Goal: Complete application form

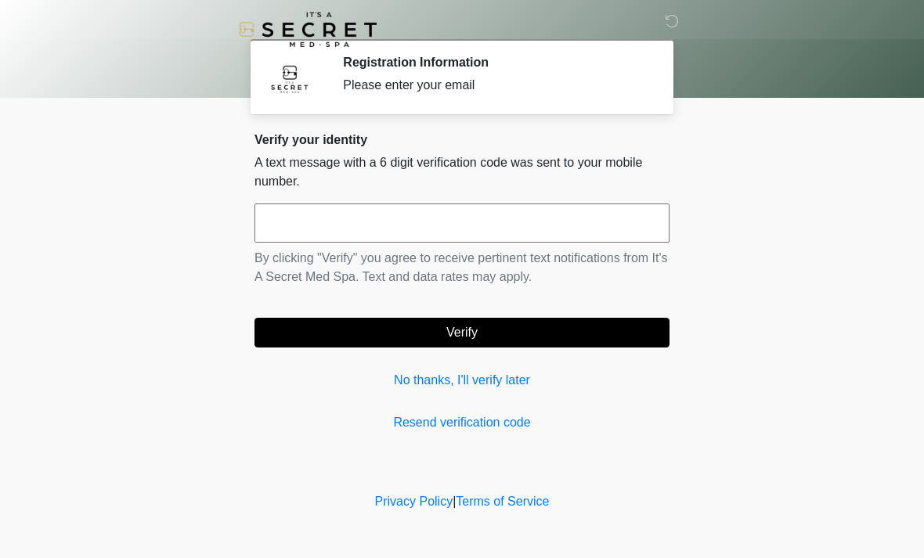
click at [611, 225] on input "text" at bounding box center [461, 223] width 415 height 39
type input "******"
click at [565, 330] on button "Verify" at bounding box center [461, 333] width 415 height 30
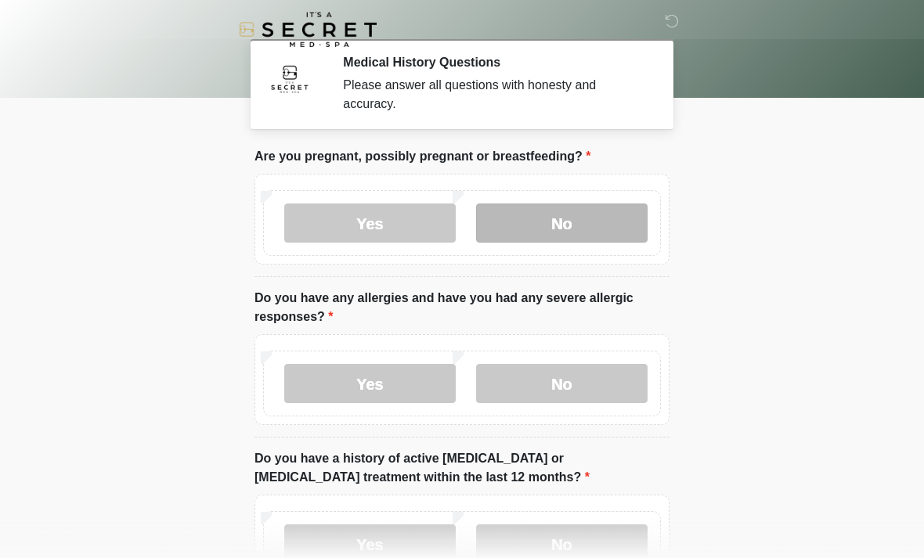
click at [601, 220] on label "No" at bounding box center [561, 223] width 171 height 39
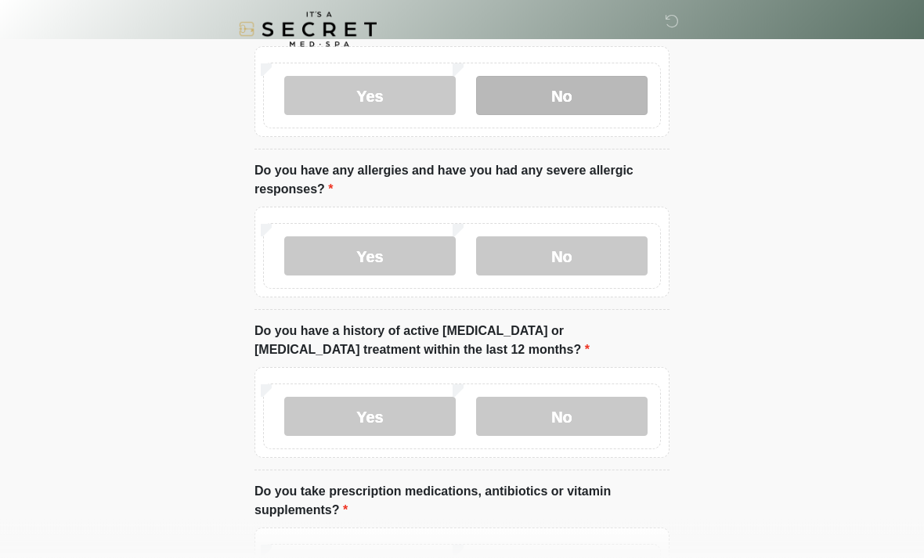
scroll to position [128, 0]
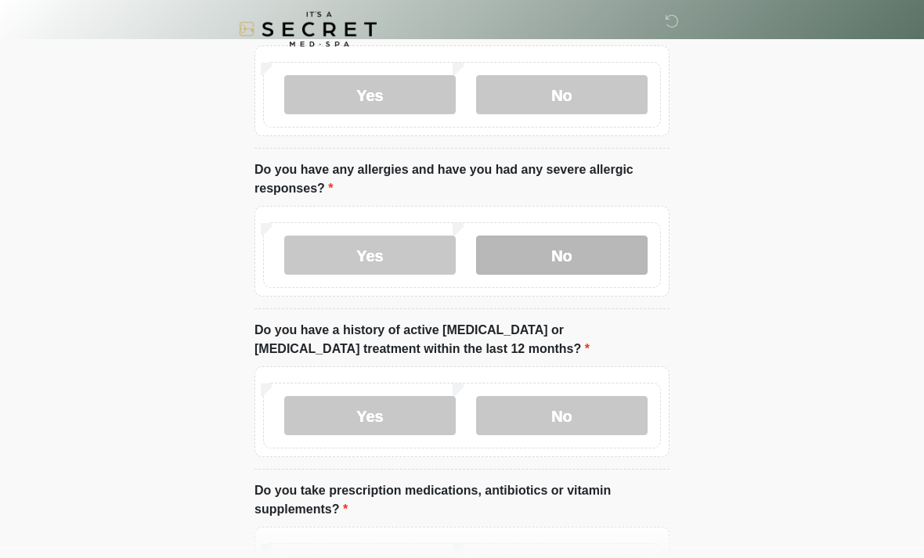
click at [617, 252] on label "No" at bounding box center [561, 255] width 171 height 39
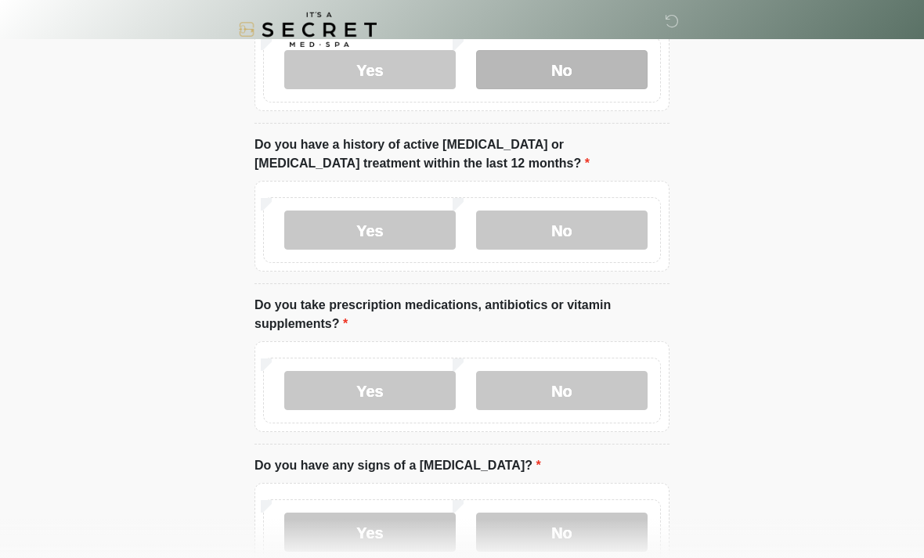
scroll to position [316, 0]
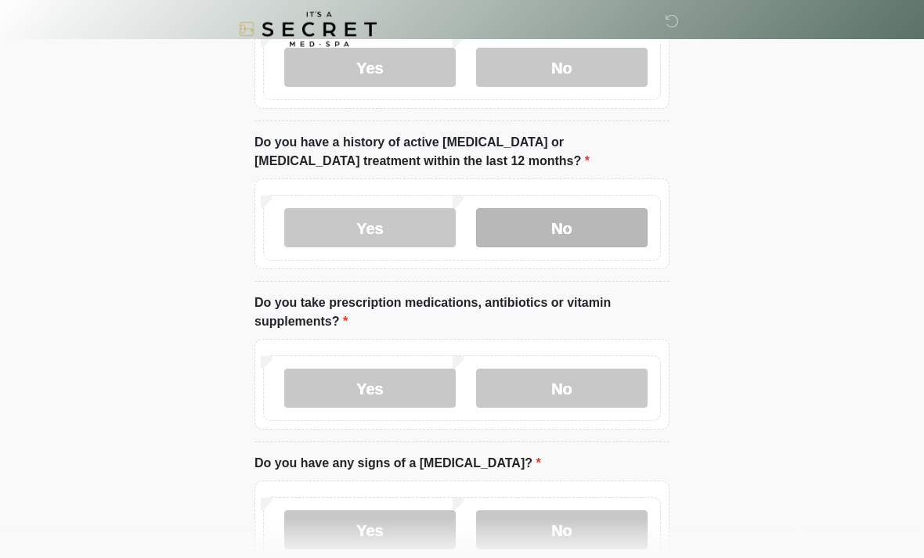
click at [629, 220] on label "No" at bounding box center [561, 228] width 171 height 39
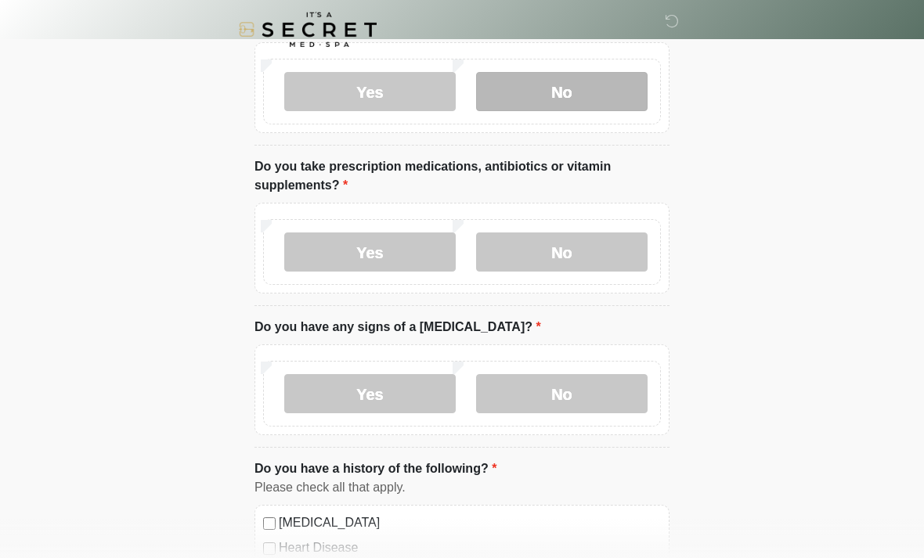
scroll to position [456, 0]
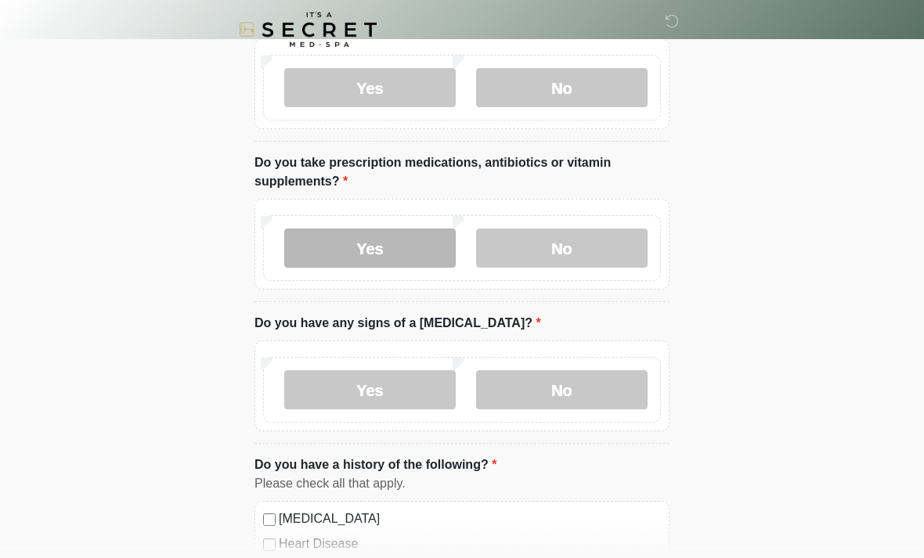
click at [383, 246] on label "Yes" at bounding box center [369, 248] width 171 height 39
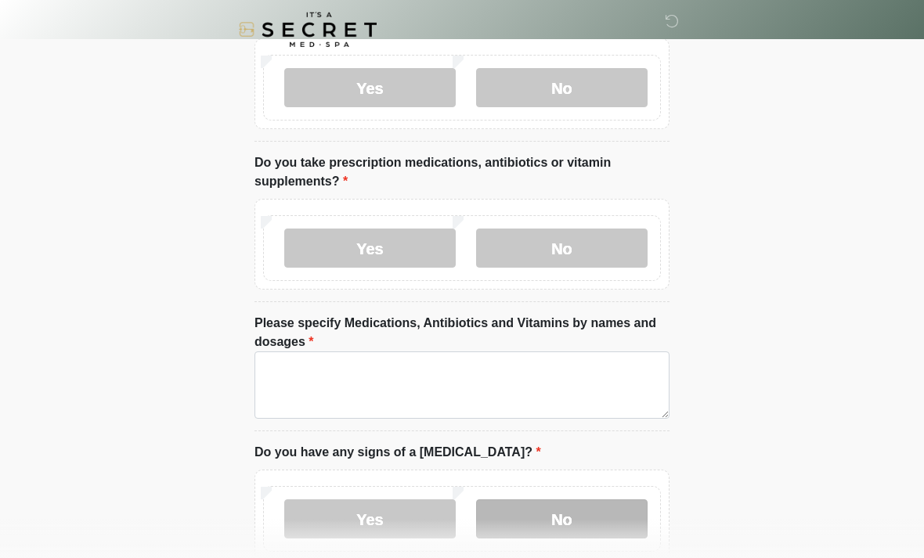
click at [542, 523] on label "No" at bounding box center [561, 519] width 171 height 39
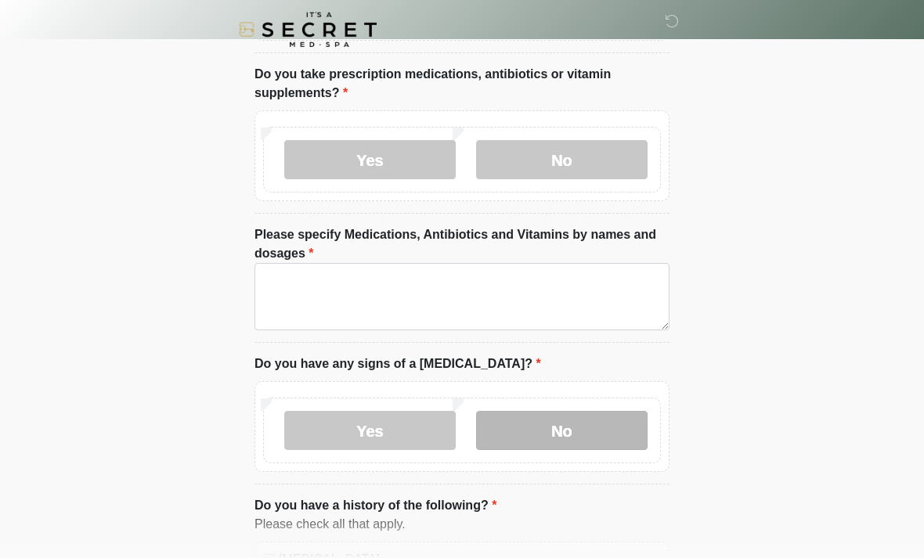
scroll to position [540, 0]
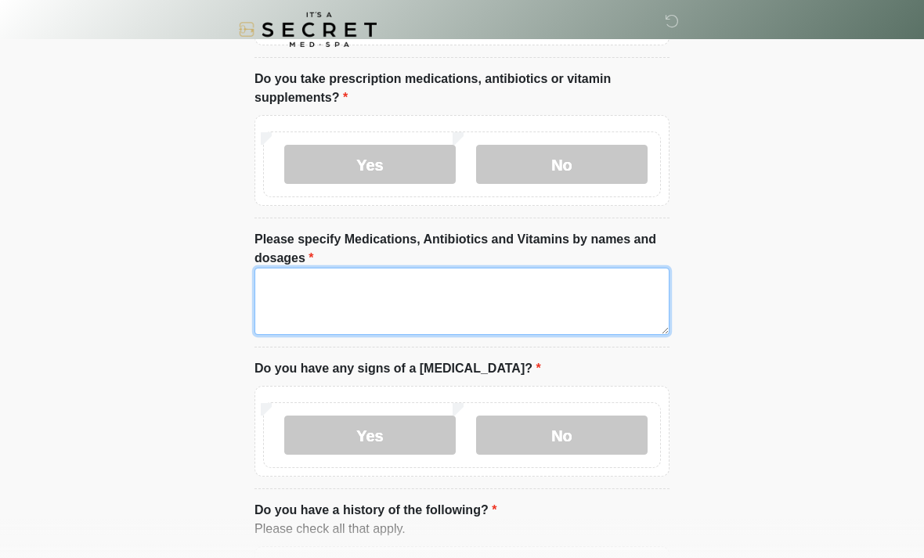
click at [557, 301] on textarea "Please specify Medications, Antibiotics and Vitamins by names and dosages" at bounding box center [461, 301] width 415 height 67
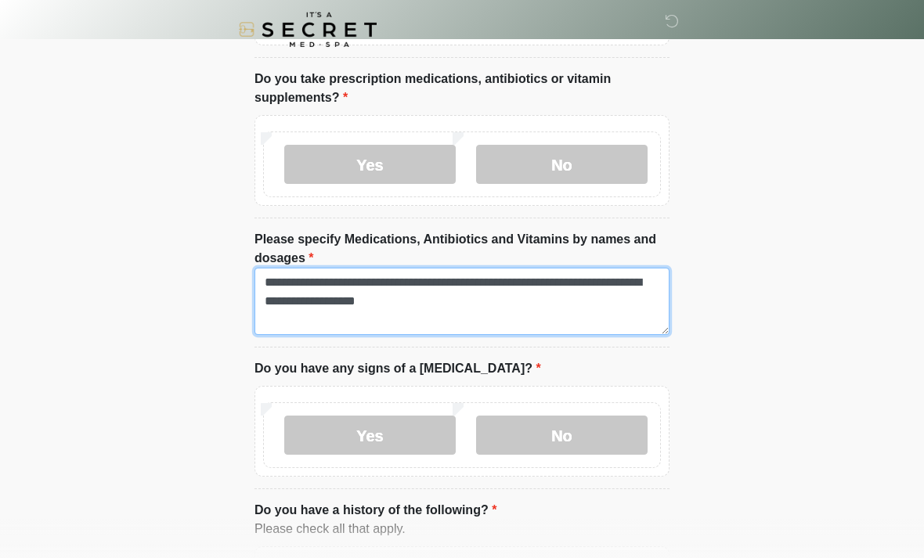
type textarea "**********"
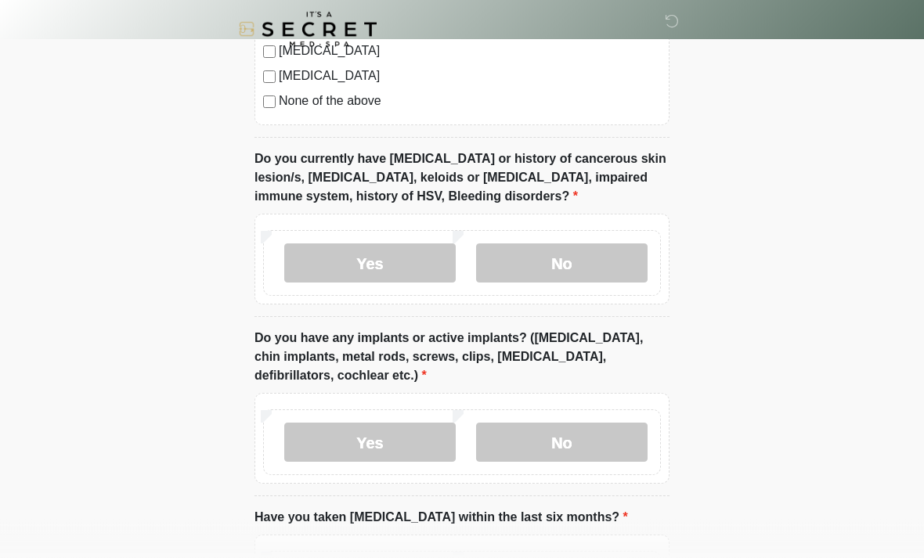
scroll to position [1279, 0]
click at [602, 263] on label "No" at bounding box center [561, 262] width 171 height 39
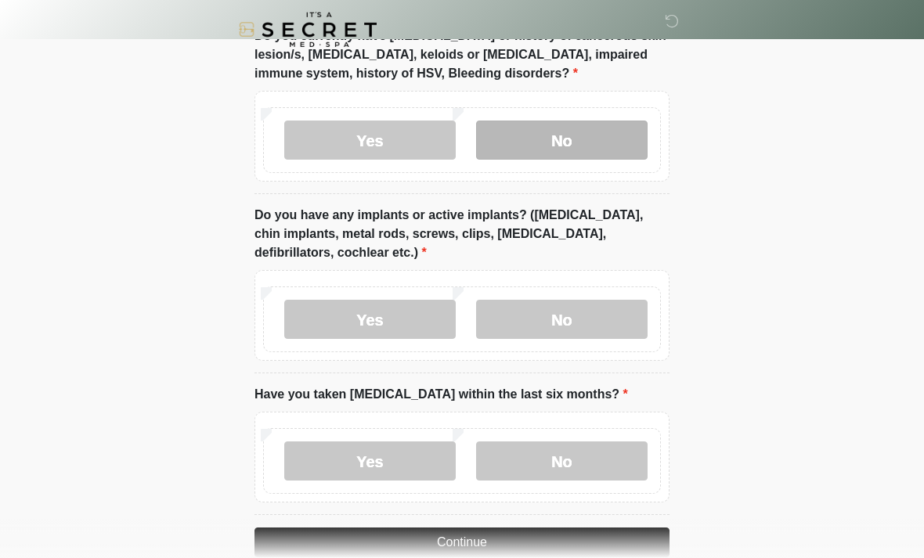
scroll to position [1406, 0]
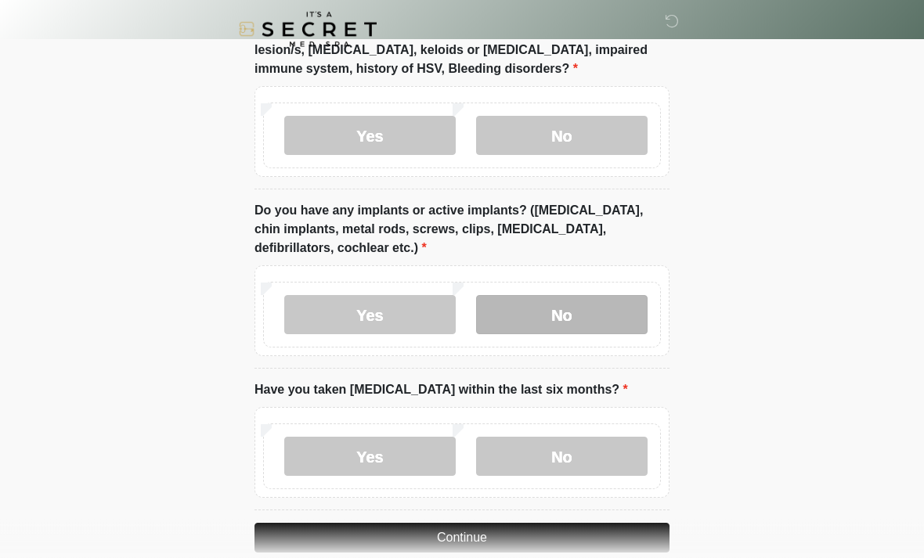
click at [610, 311] on label "No" at bounding box center [561, 315] width 171 height 39
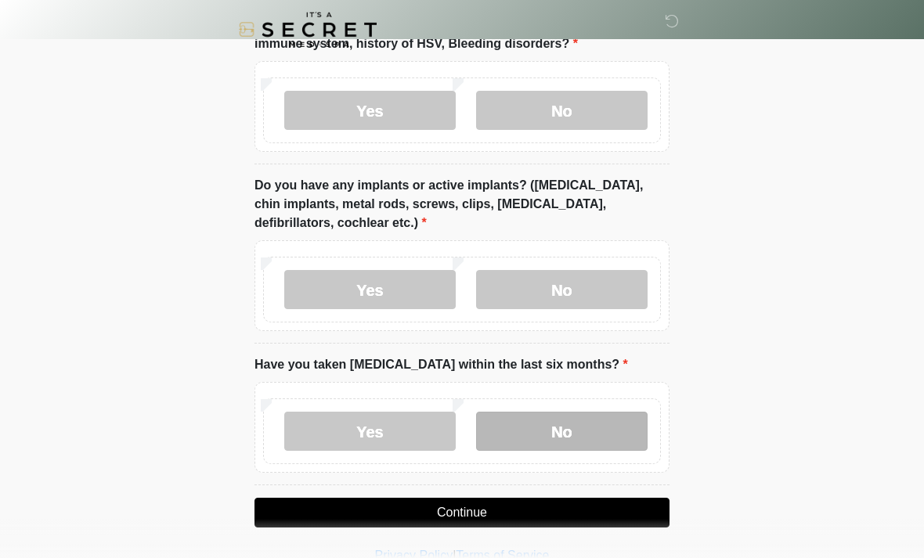
click at [609, 427] on label "No" at bounding box center [561, 431] width 171 height 39
click at [631, 504] on button "Continue" at bounding box center [461, 513] width 415 height 30
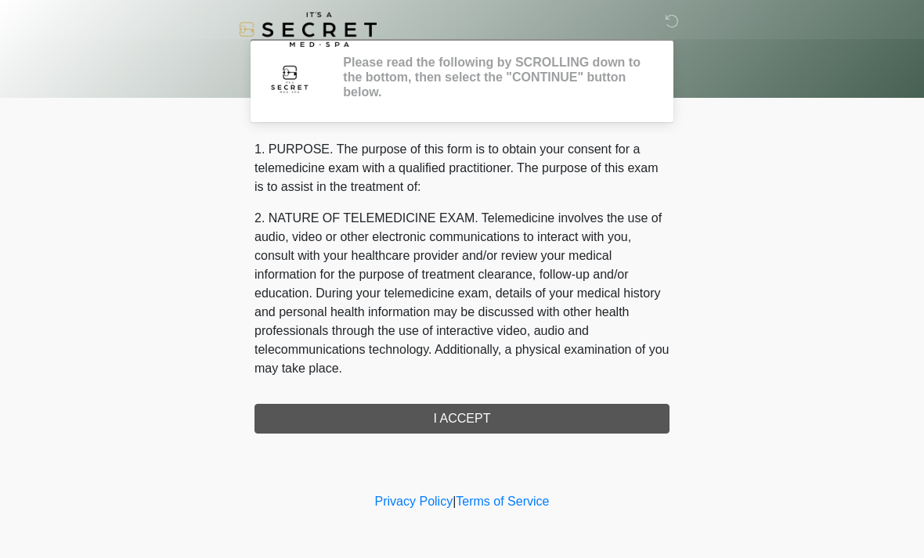
scroll to position [0, 0]
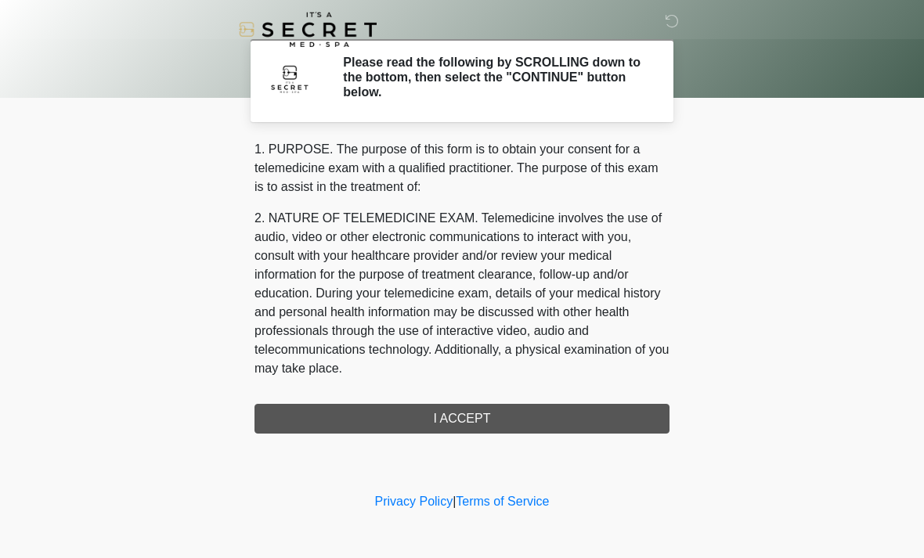
click at [581, 424] on div "1. PURPOSE. The purpose of this form is to obtain your consent for a telemedici…" at bounding box center [461, 287] width 415 height 294
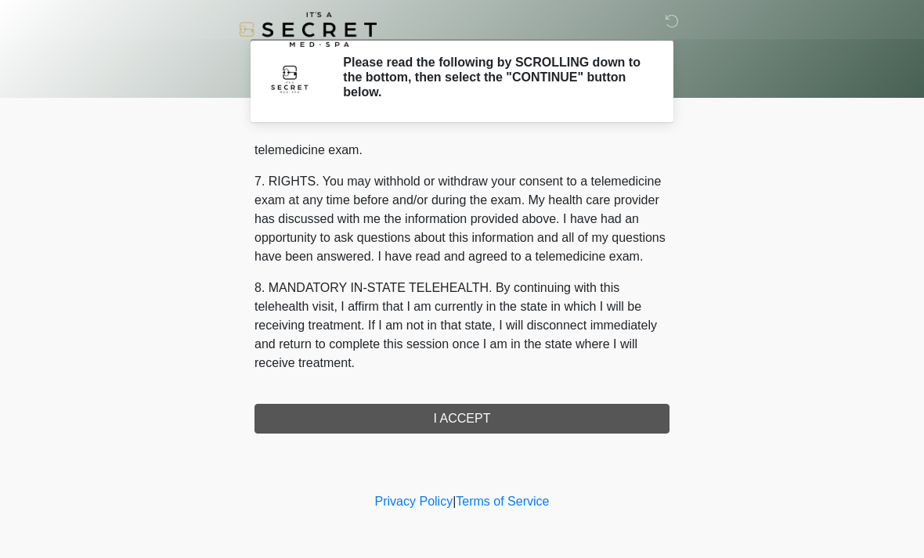
scroll to position [663, 0]
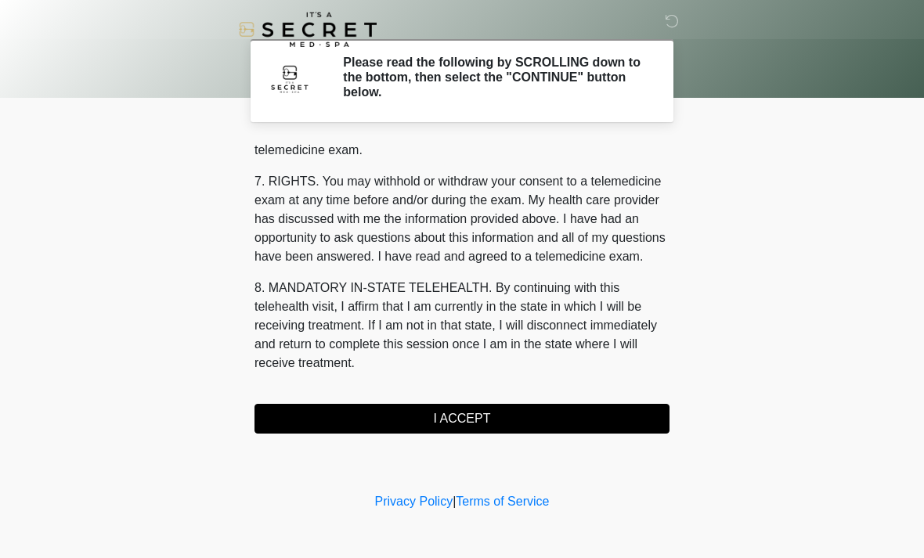
click at [498, 423] on button "I ACCEPT" at bounding box center [461, 419] width 415 height 30
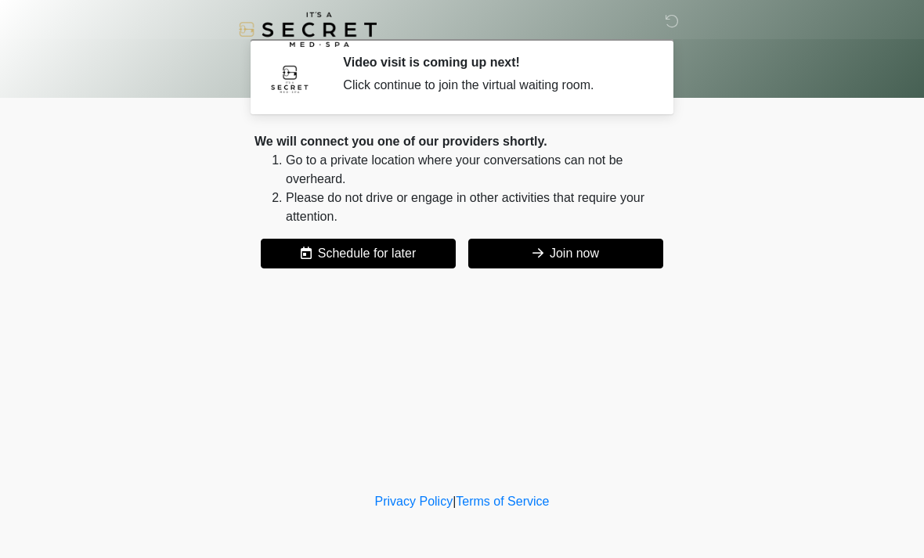
click at [629, 258] on button "Join now" at bounding box center [565, 254] width 195 height 30
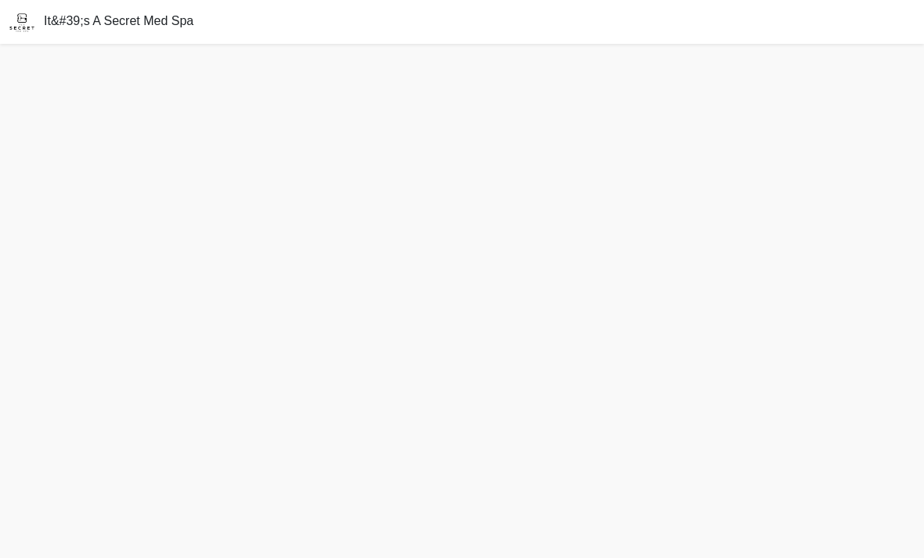
scroll to position [50, 0]
